Goal: Task Accomplishment & Management: Manage account settings

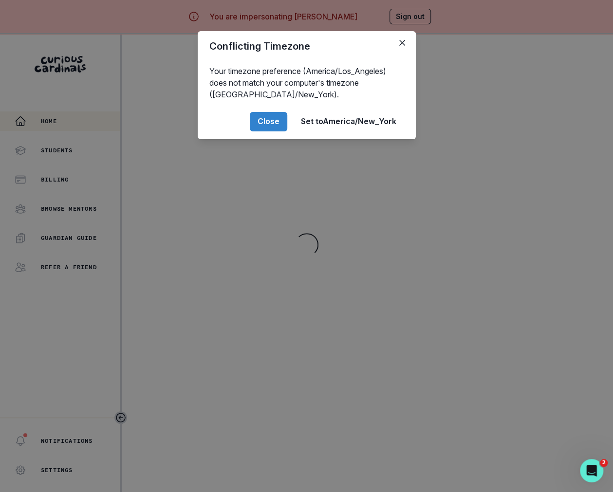
click at [349, 250] on div "Conflicting Timezone Your timezone preference (America/Los_Angeles) does not ma…" at bounding box center [306, 246] width 613 height 492
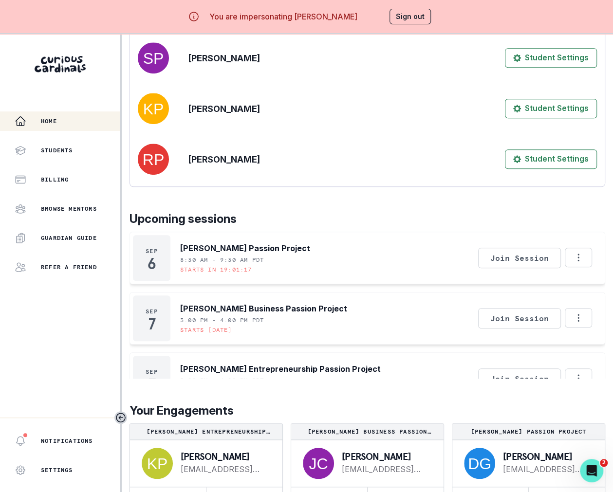
scroll to position [34, 0]
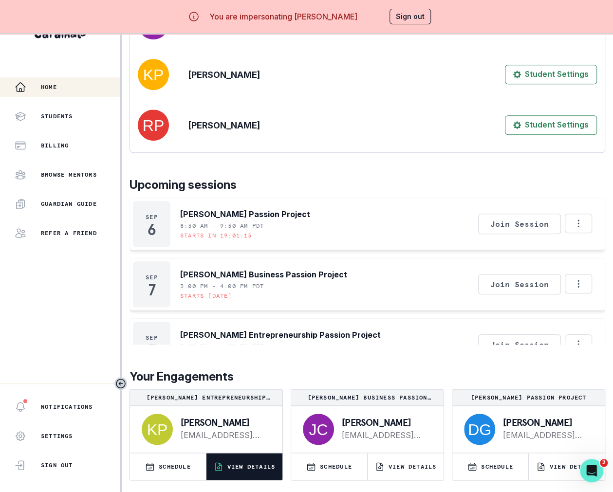
click at [273, 466] on p "VIEW DETAILS" at bounding box center [251, 467] width 48 height 8
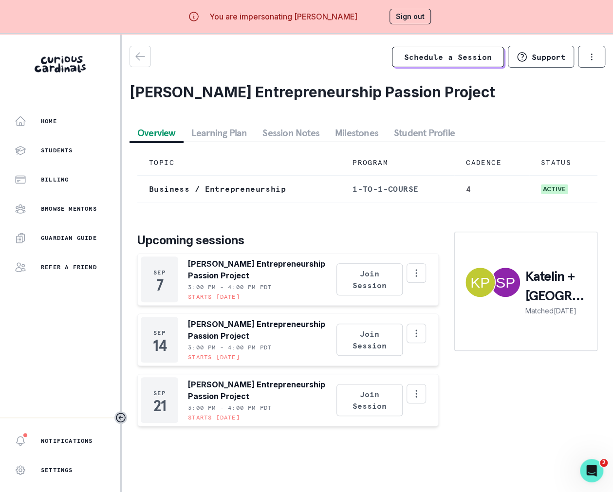
click at [290, 133] on button "Session Notes" at bounding box center [291, 133] width 73 height 18
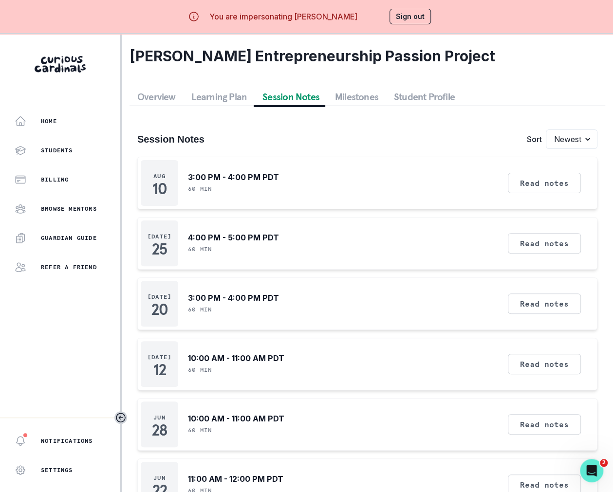
scroll to position [46, 0]
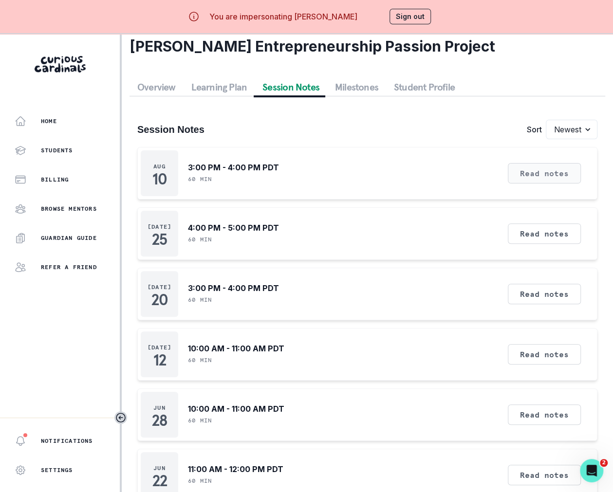
click at [543, 178] on button "Read notes" at bounding box center [544, 173] width 73 height 20
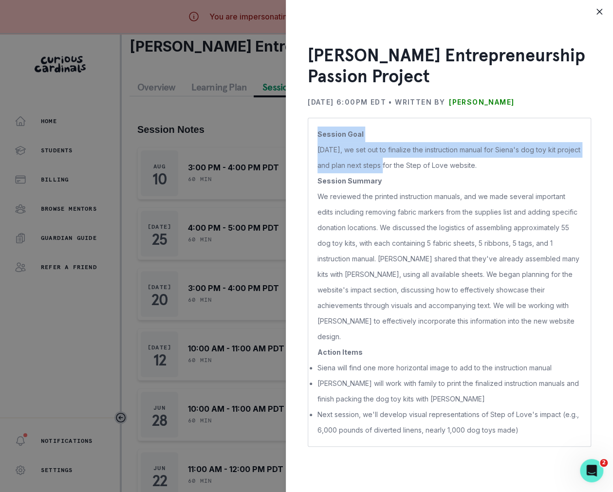
drag, startPoint x: 315, startPoint y: 138, endPoint x: 383, endPoint y: 166, distance: 73.6
click at [384, 166] on div "Session Goal [DATE], we set out to finalize the instruction manual for Siena's …" at bounding box center [449, 282] width 283 height 329
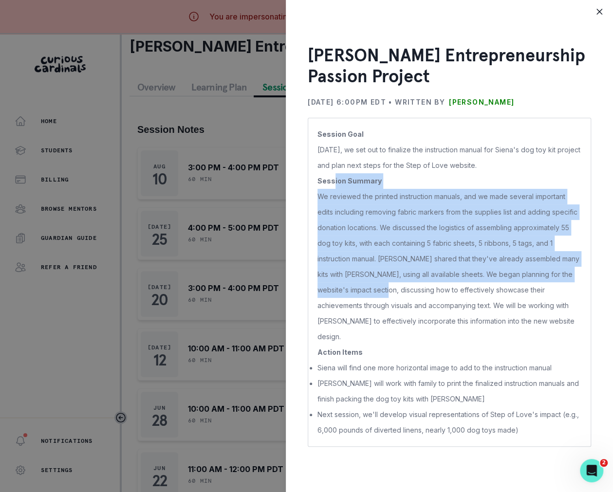
drag, startPoint x: 333, startPoint y: 174, endPoint x: 383, endPoint y: 283, distance: 120.2
click at [385, 283] on p "Session Goal [DATE], we set out to finalize the instruction manual for Siena's …" at bounding box center [449, 283] width 264 height 312
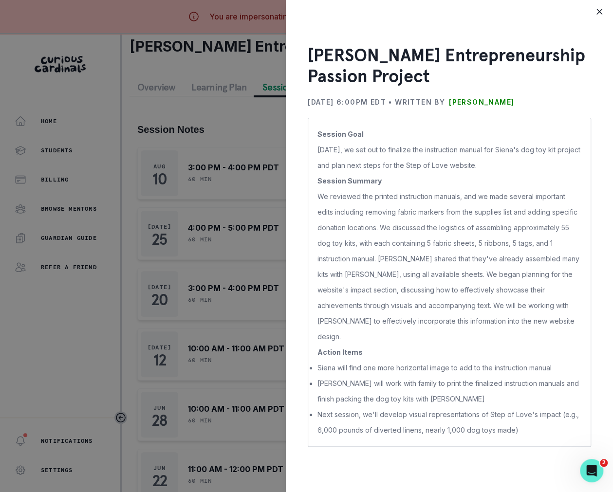
click at [353, 376] on p "[PERSON_NAME] will work with family to print the finalized instruction manuals …" at bounding box center [449, 391] width 264 height 31
click at [212, 298] on div "[PERSON_NAME] Entrepreneurship Passion Project [DATE] 6:00PM EDT • Written by […" at bounding box center [306, 246] width 613 height 492
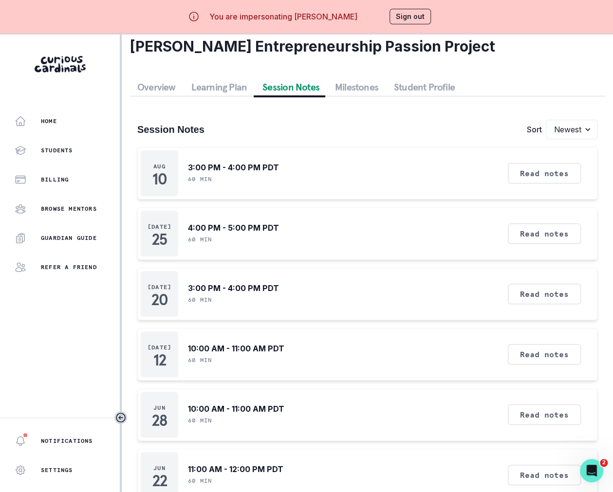
click at [208, 96] on div "Session Notes Sort Newest Oldest [DATE] 3:00 PM - 4:00 PM PDT 60 min Read notes…" at bounding box center [368, 393] width 476 height 594
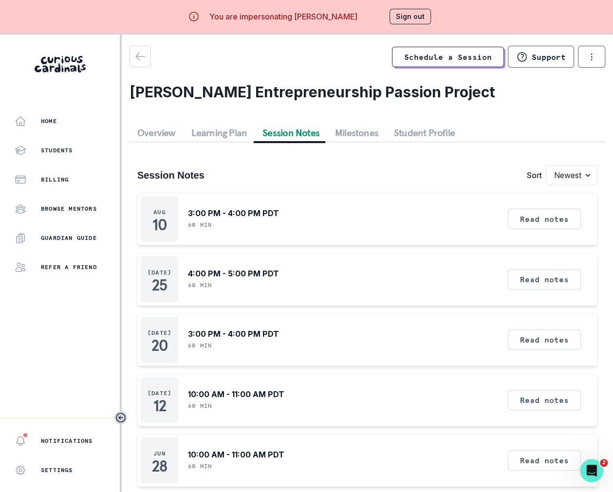
click at [206, 93] on div "Schedule a Session Support Request engagement pause Cancel subscription [PERSON…" at bounding box center [368, 391] width 476 height 690
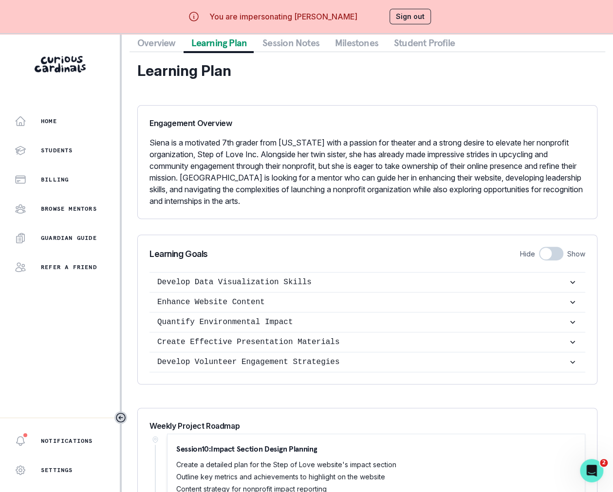
scroll to position [90, 0]
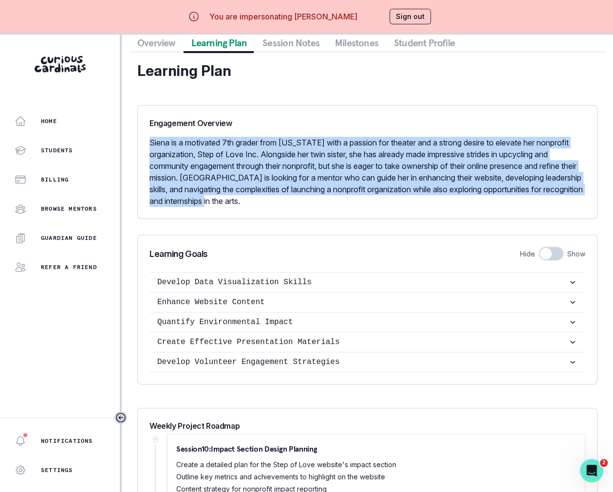
drag, startPoint x: 147, startPoint y: 132, endPoint x: 250, endPoint y: 214, distance: 131.8
click at [254, 215] on div "Engagement Overview [PERSON_NAME] is a motivated 7th grader from [US_STATE] wit…" at bounding box center [367, 162] width 460 height 114
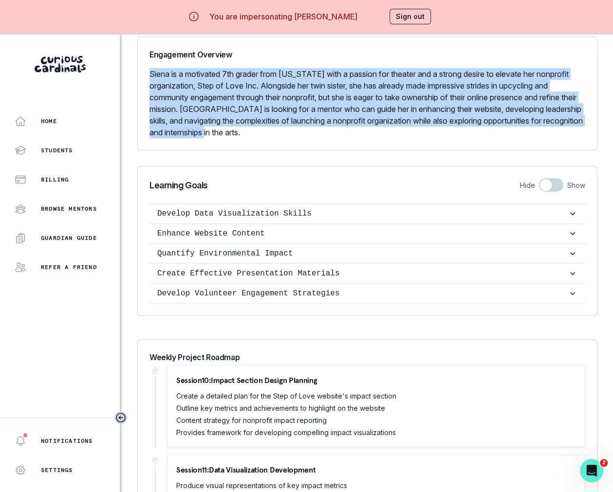
scroll to position [175, 0]
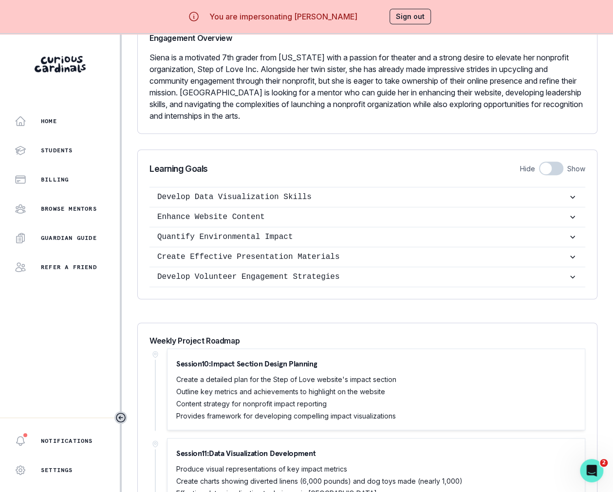
click at [551, 167] on span at bounding box center [546, 169] width 12 height 12
click at [539, 162] on input "checkbox" at bounding box center [539, 161] width 0 height 0
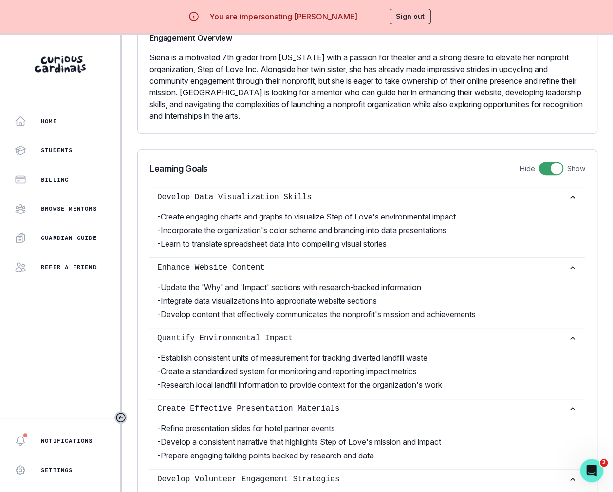
click at [560, 172] on span at bounding box center [551, 169] width 24 height 14
click at [539, 162] on input "checkbox" at bounding box center [539, 161] width 0 height 0
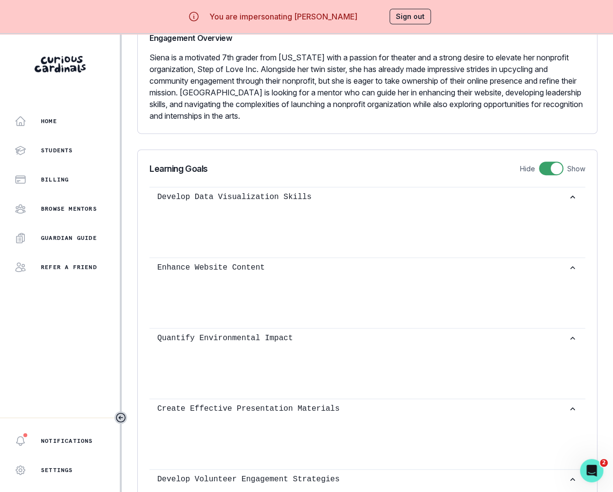
checkbox input "false"
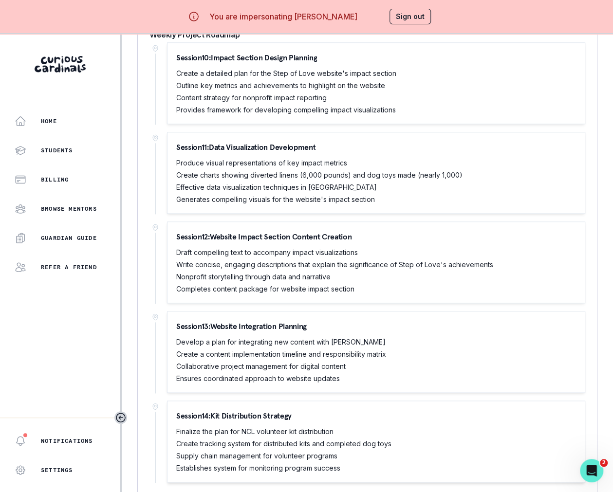
scroll to position [0, 0]
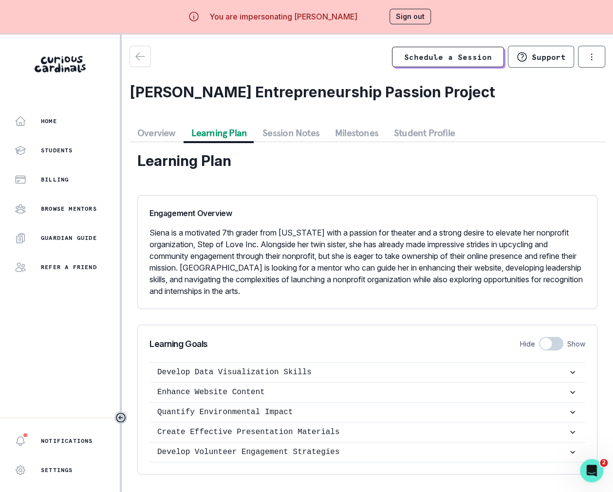
click at [427, 134] on button "Student Profile" at bounding box center [424, 133] width 76 height 18
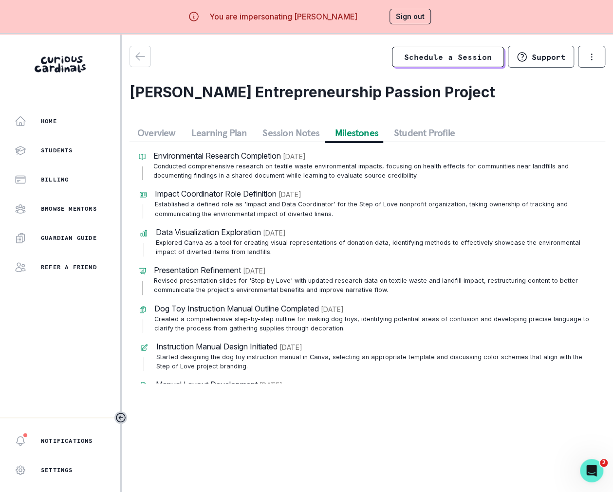
click at [350, 134] on button "Milestones" at bounding box center [356, 133] width 59 height 18
click at [79, 122] on div "Home" at bounding box center [67, 121] width 105 height 12
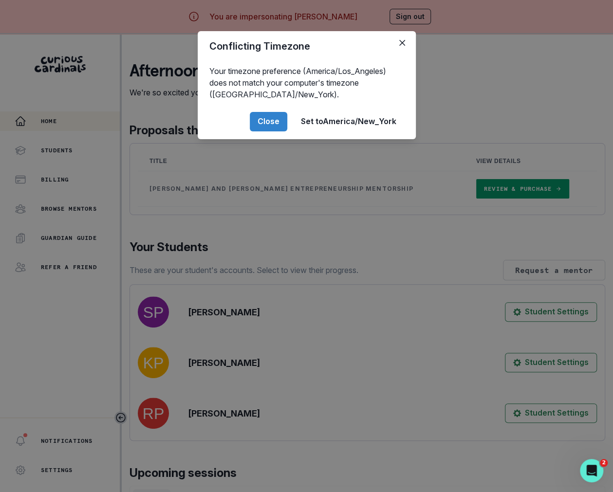
click at [377, 265] on div "Conflicting Timezone Your timezone preference (America/Los_Angeles) does not ma…" at bounding box center [306, 246] width 613 height 492
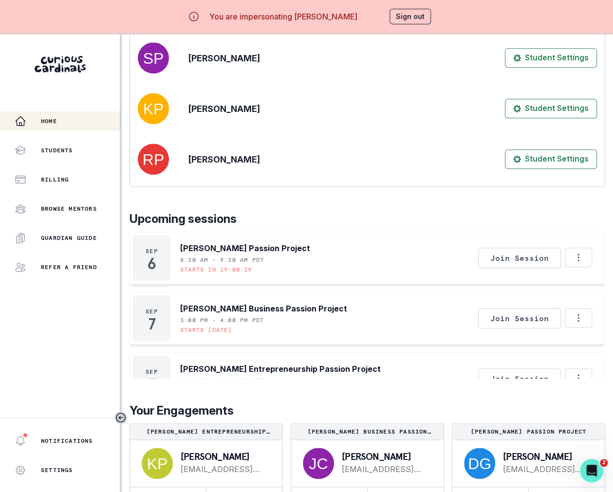
scroll to position [34, 0]
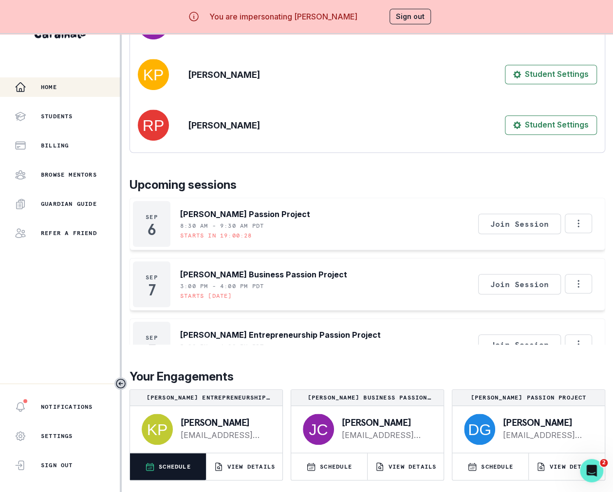
click at [182, 464] on p "SCHEDULE" at bounding box center [175, 467] width 32 height 8
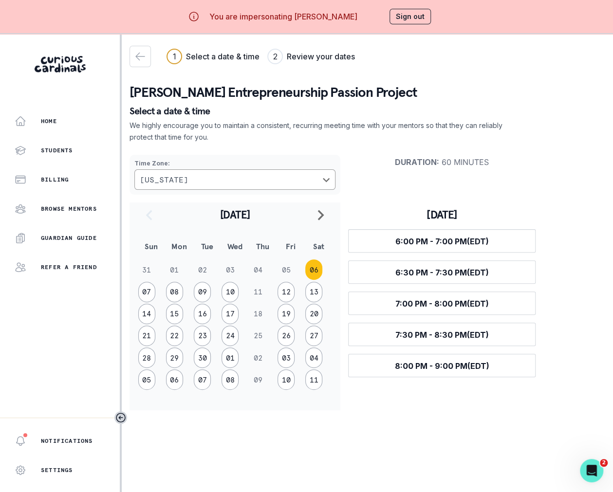
click at [393, 20] on button "Sign out" at bounding box center [410, 17] width 41 height 16
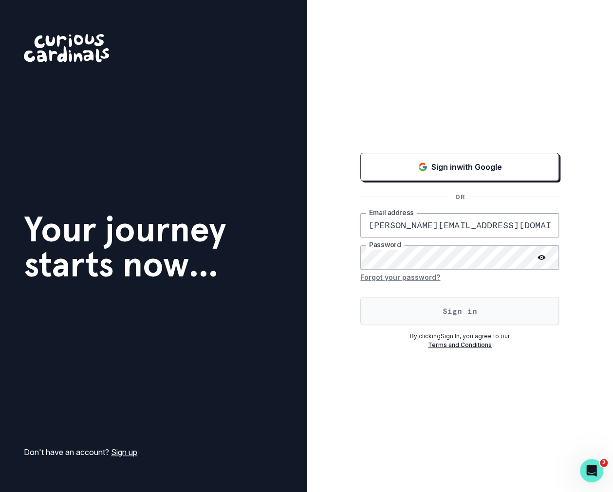
click at [400, 310] on button "Sign in" at bounding box center [459, 311] width 199 height 28
